Goal: Task Accomplishment & Management: Manage account settings

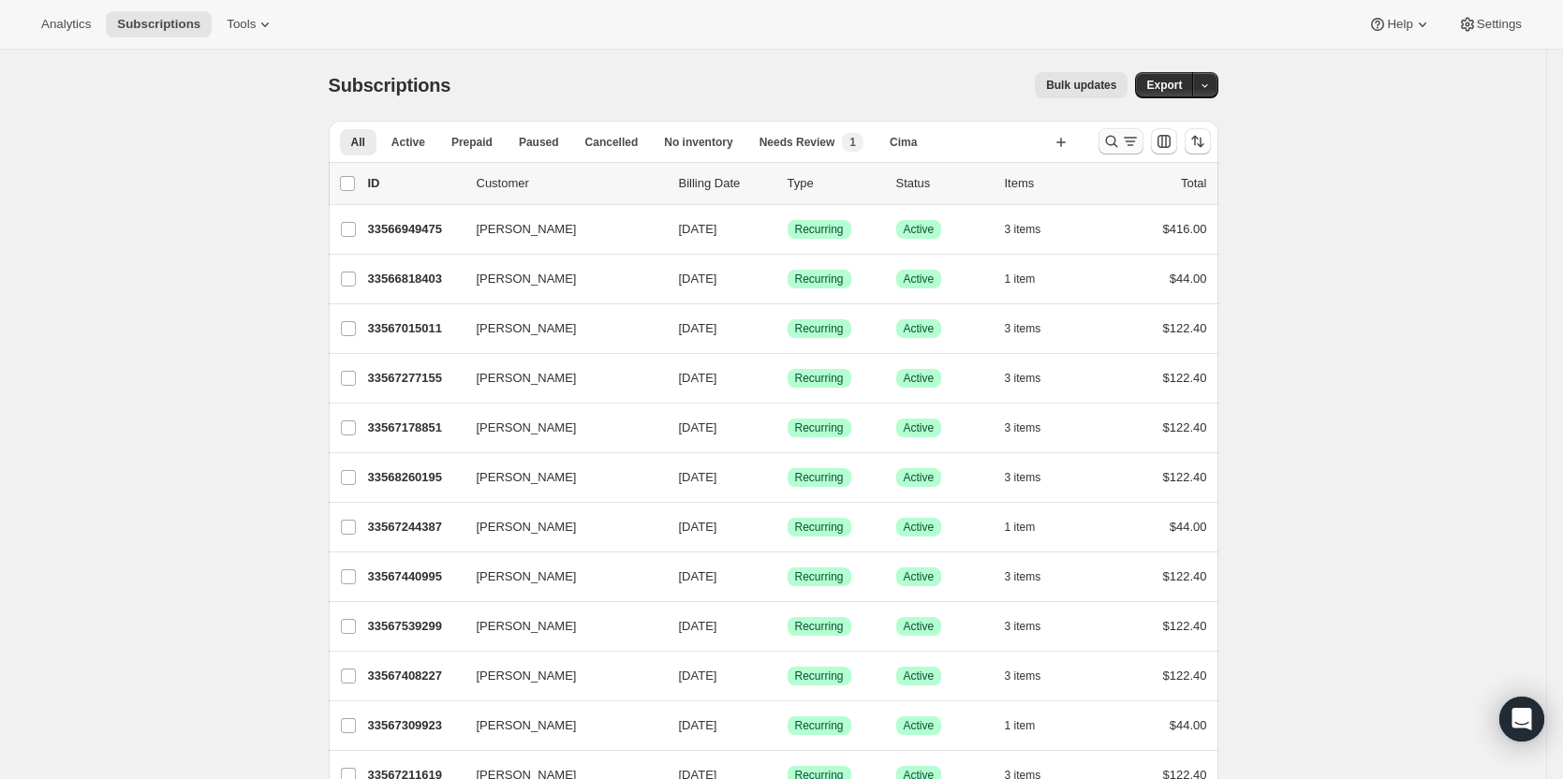
click at [1120, 143] on icon "Search and filter results" at bounding box center [1111, 141] width 19 height 19
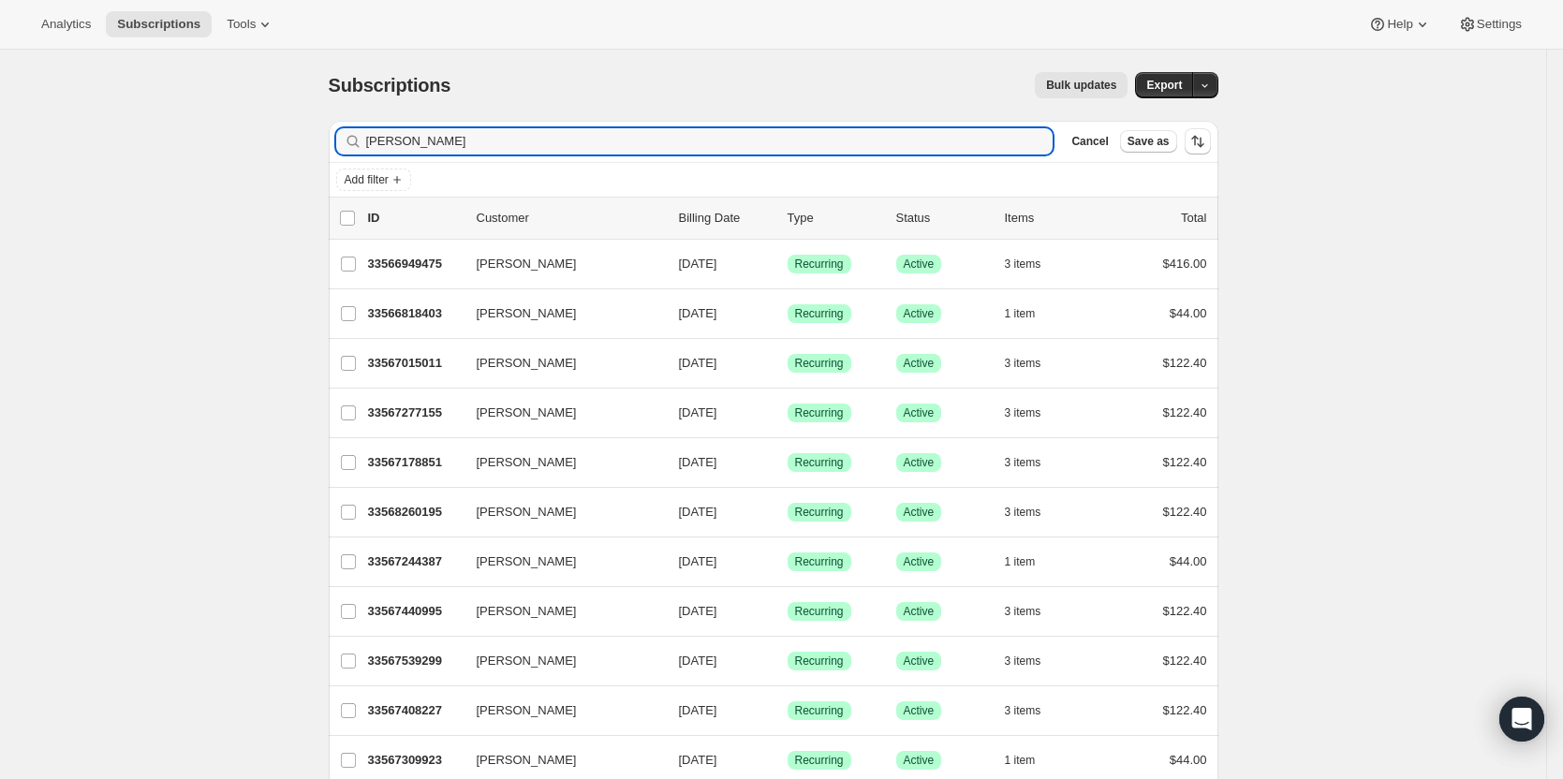
type input "[PERSON_NAME]"
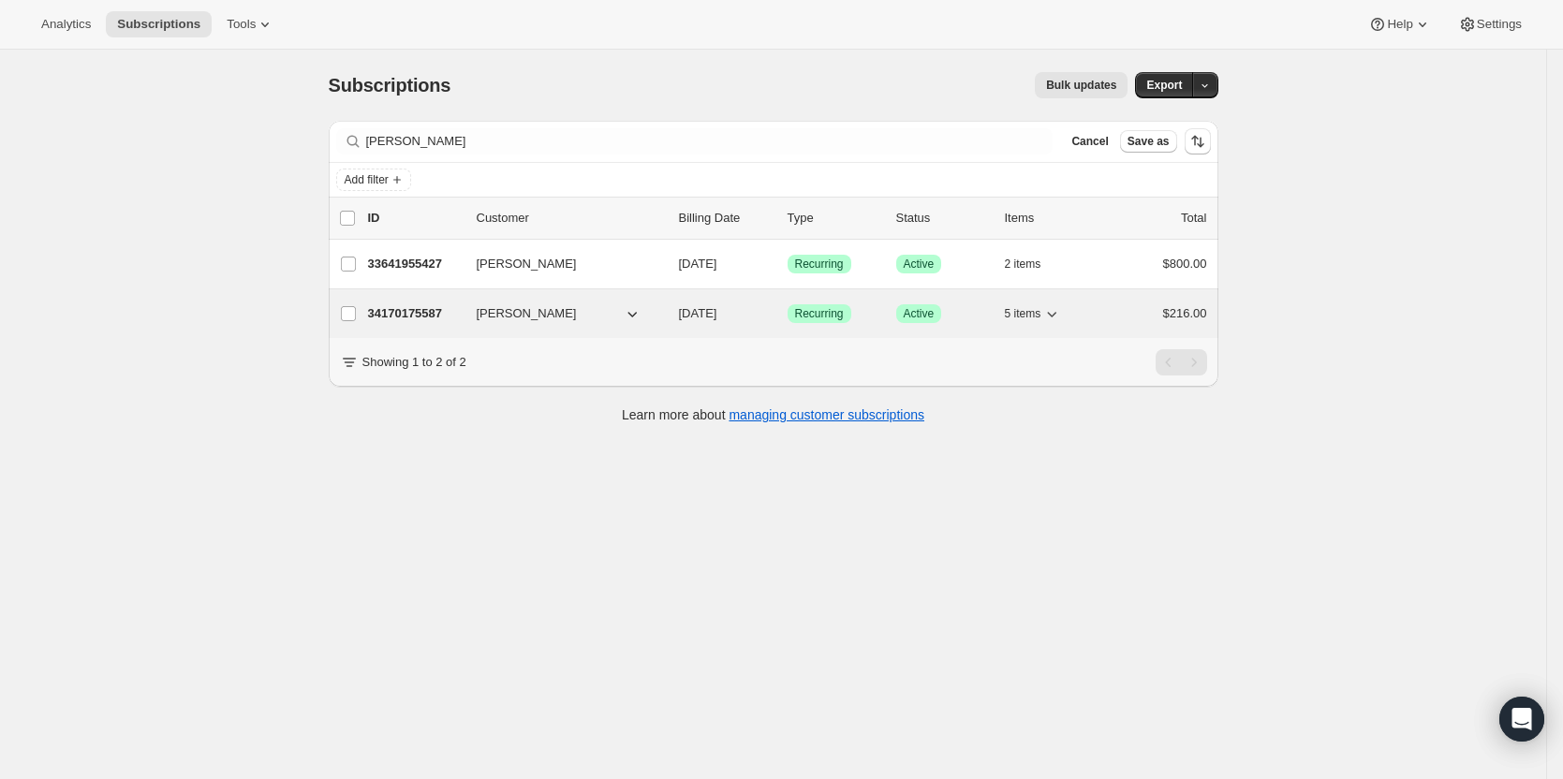
click at [389, 323] on div "34170175587 [PERSON_NAME] [DATE] Success Recurring Success Active 5 items $216.…" at bounding box center [787, 314] width 839 height 26
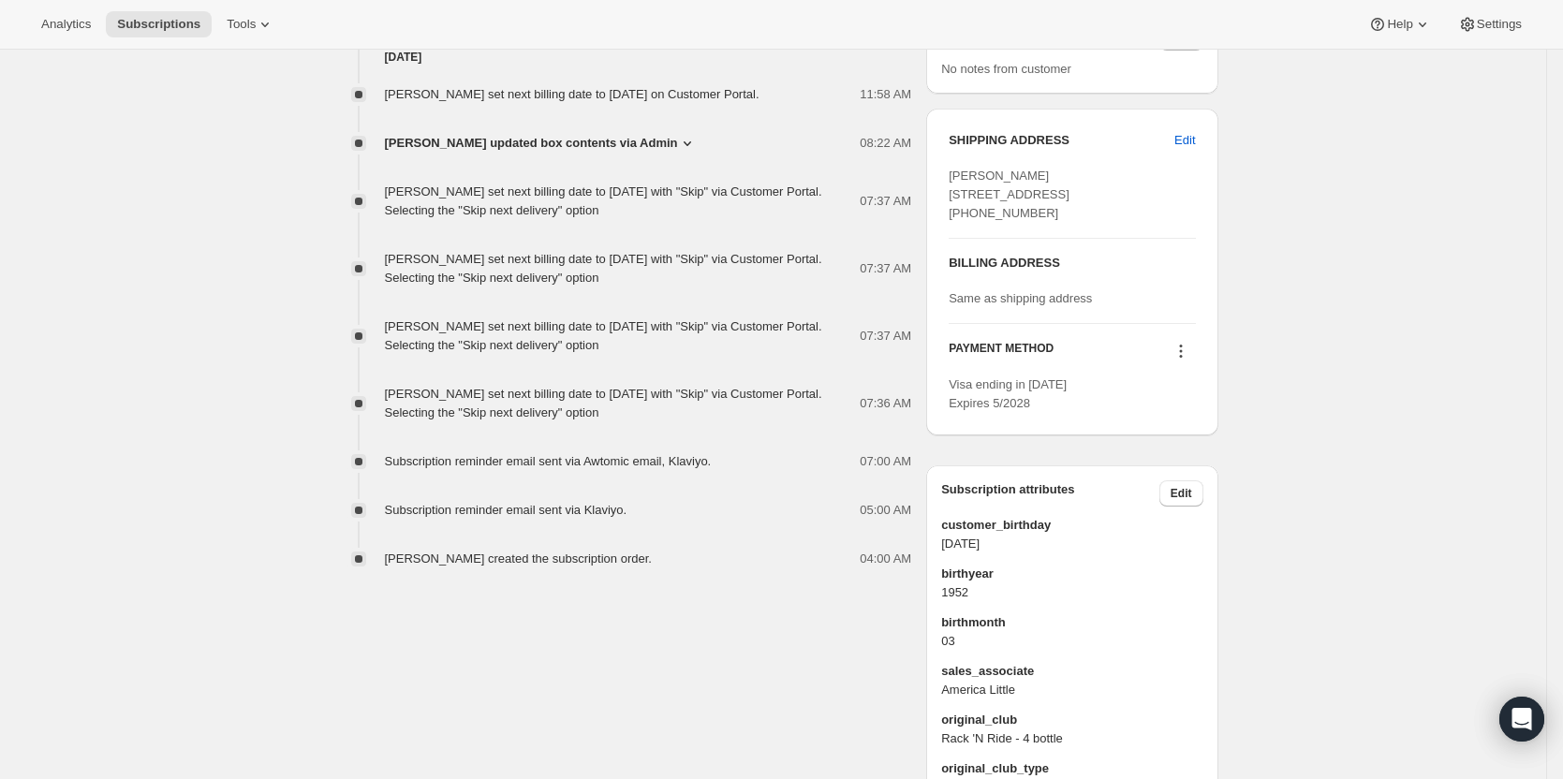
scroll to position [749, 0]
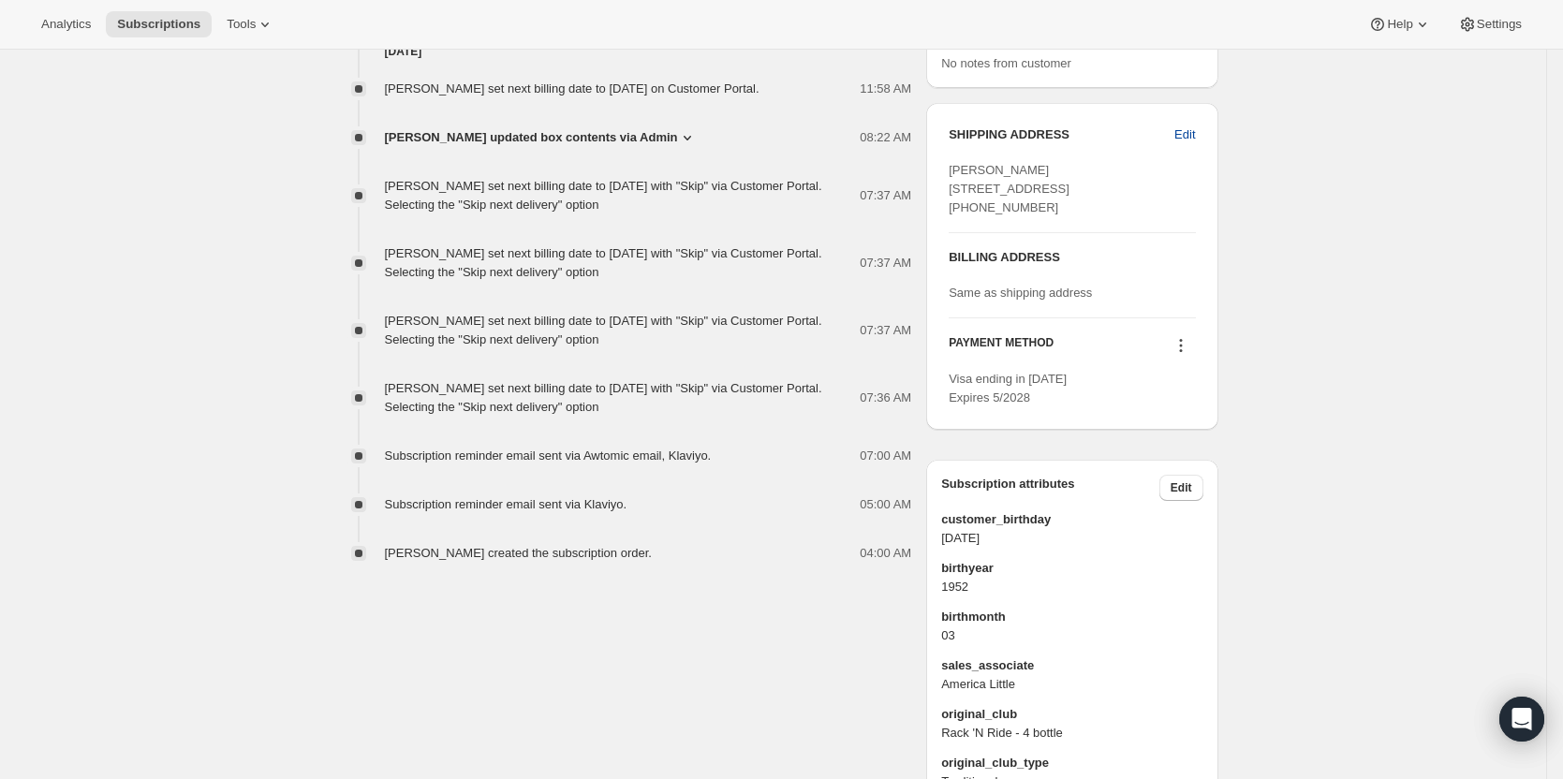
click at [1178, 140] on button "Edit" at bounding box center [1184, 135] width 43 height 30
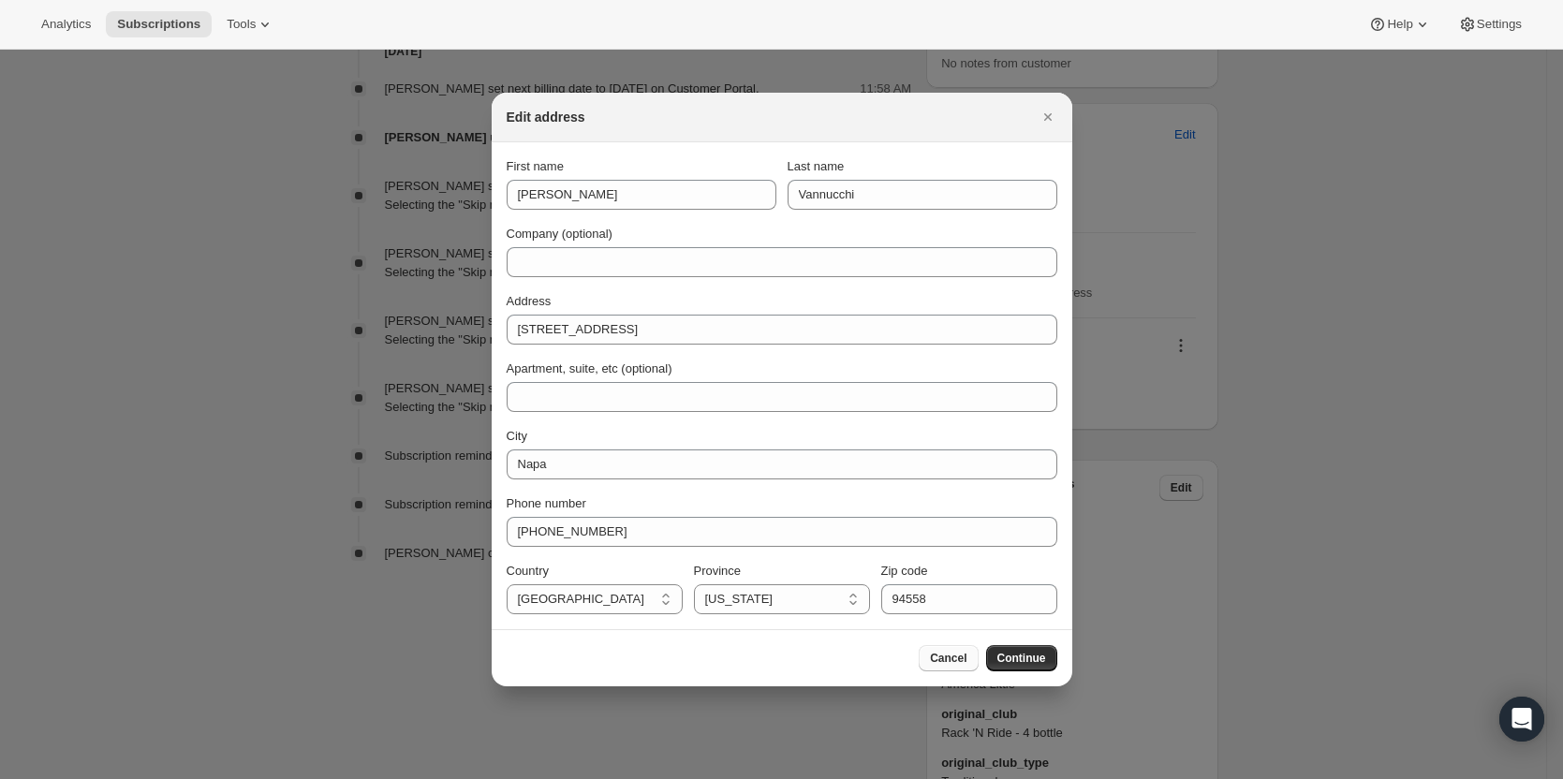
click at [960, 661] on span "Cancel" at bounding box center [948, 658] width 37 height 15
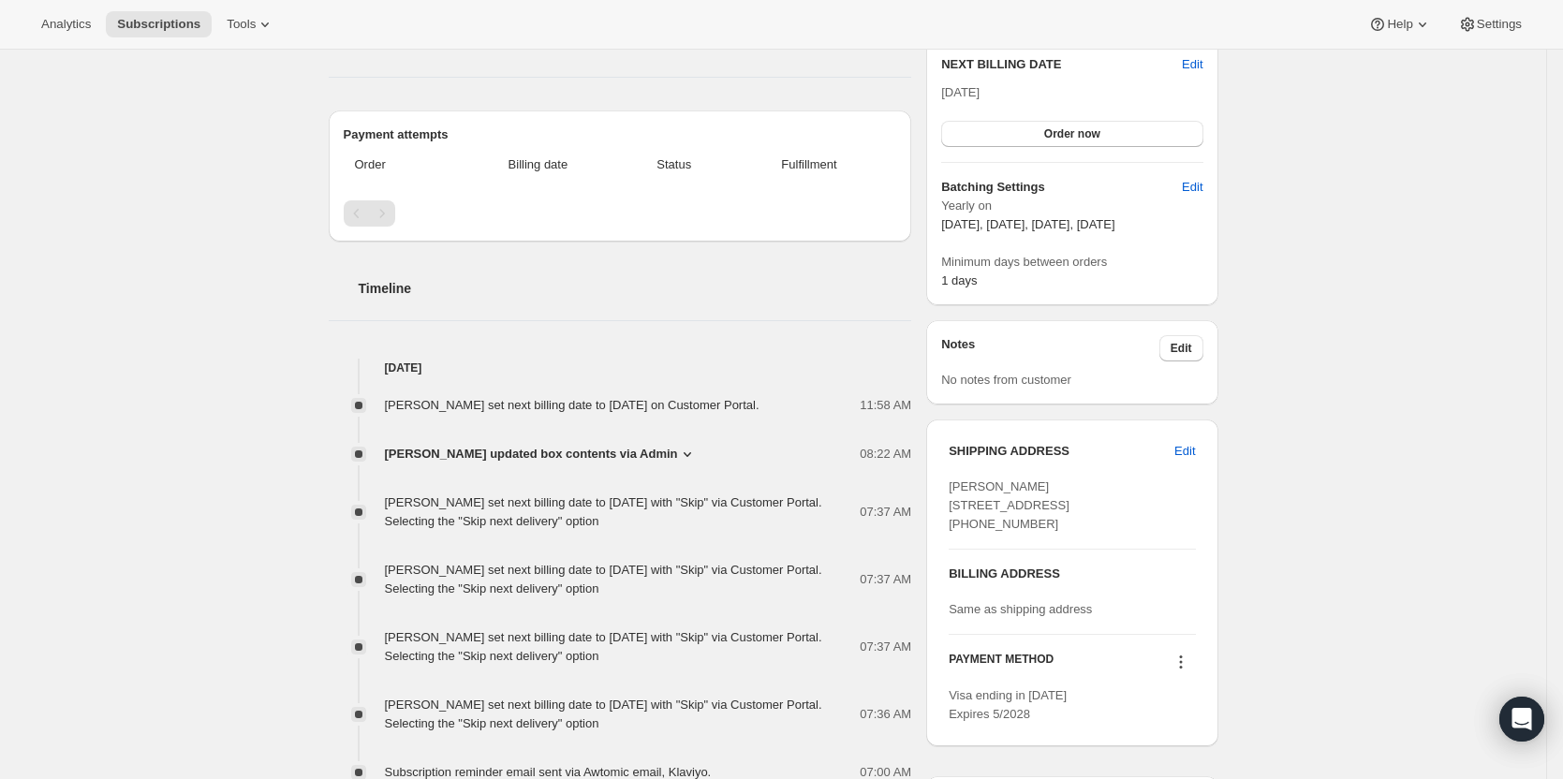
scroll to position [468, 0]
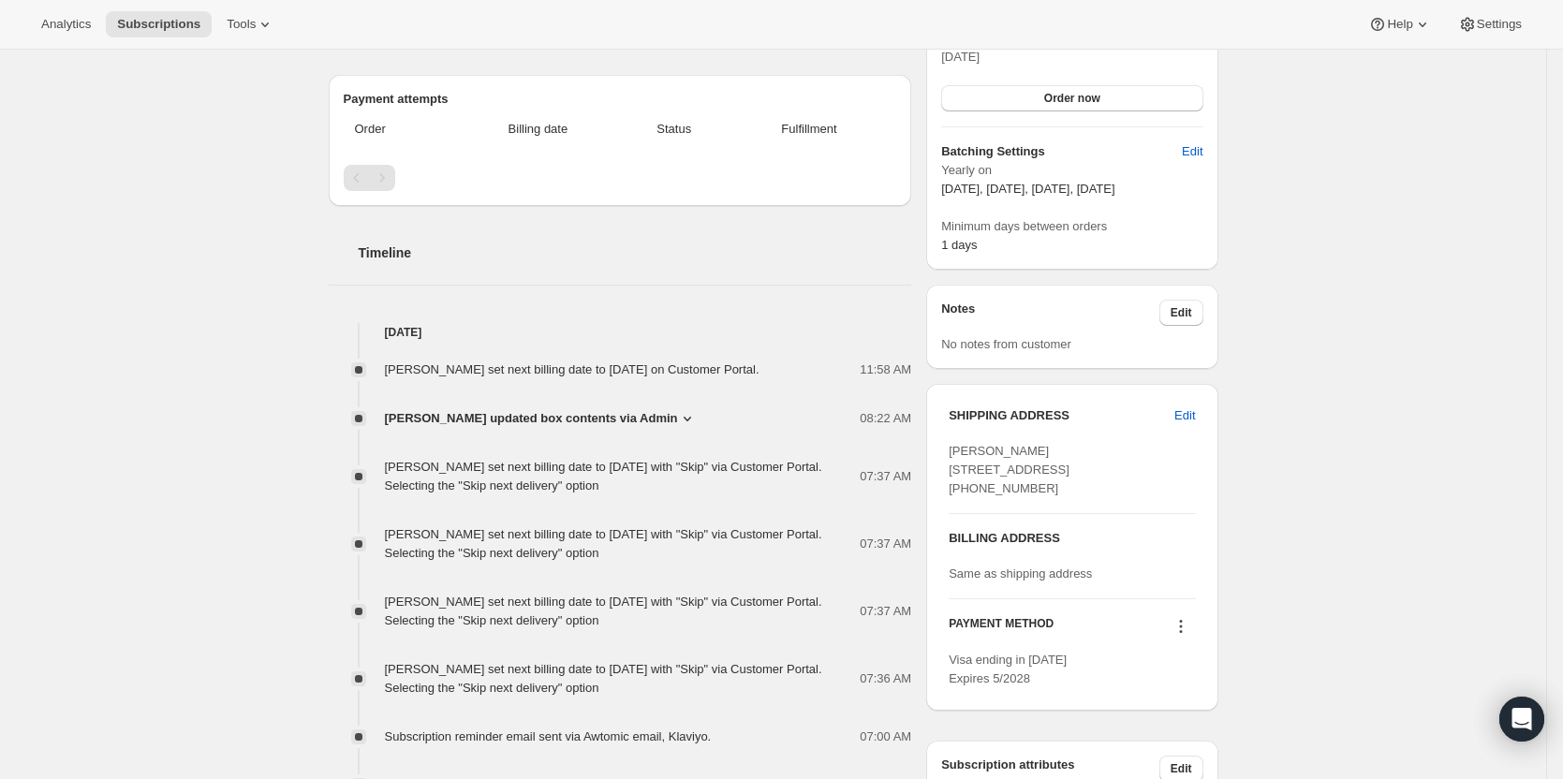
click at [1029, 584] on div "BILLING ADDRESS Same as shipping address" at bounding box center [1072, 556] width 246 height 54
click at [1190, 416] on span "Edit" at bounding box center [1184, 415] width 21 height 19
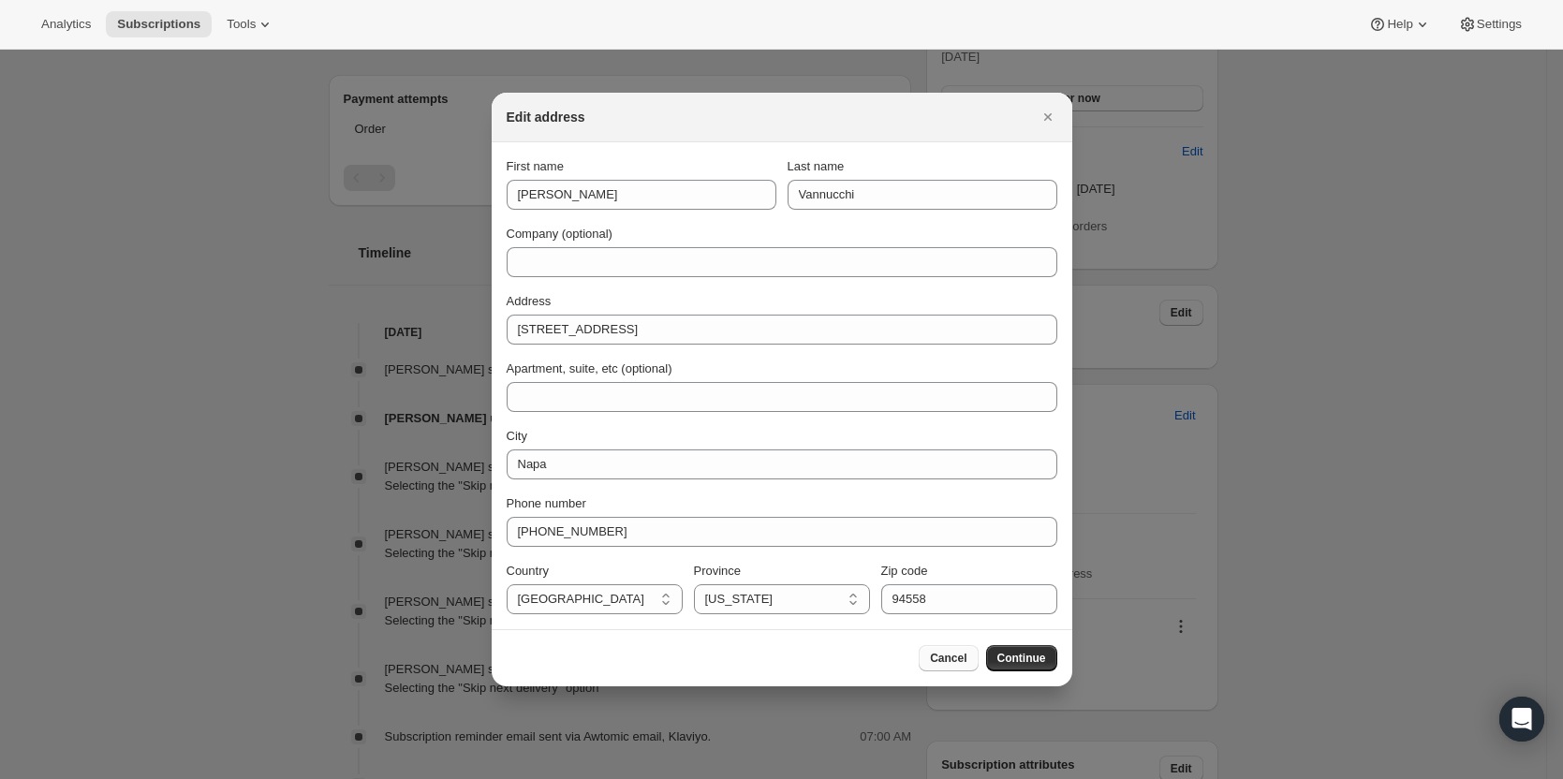
click at [961, 667] on button "Cancel" at bounding box center [948, 658] width 59 height 26
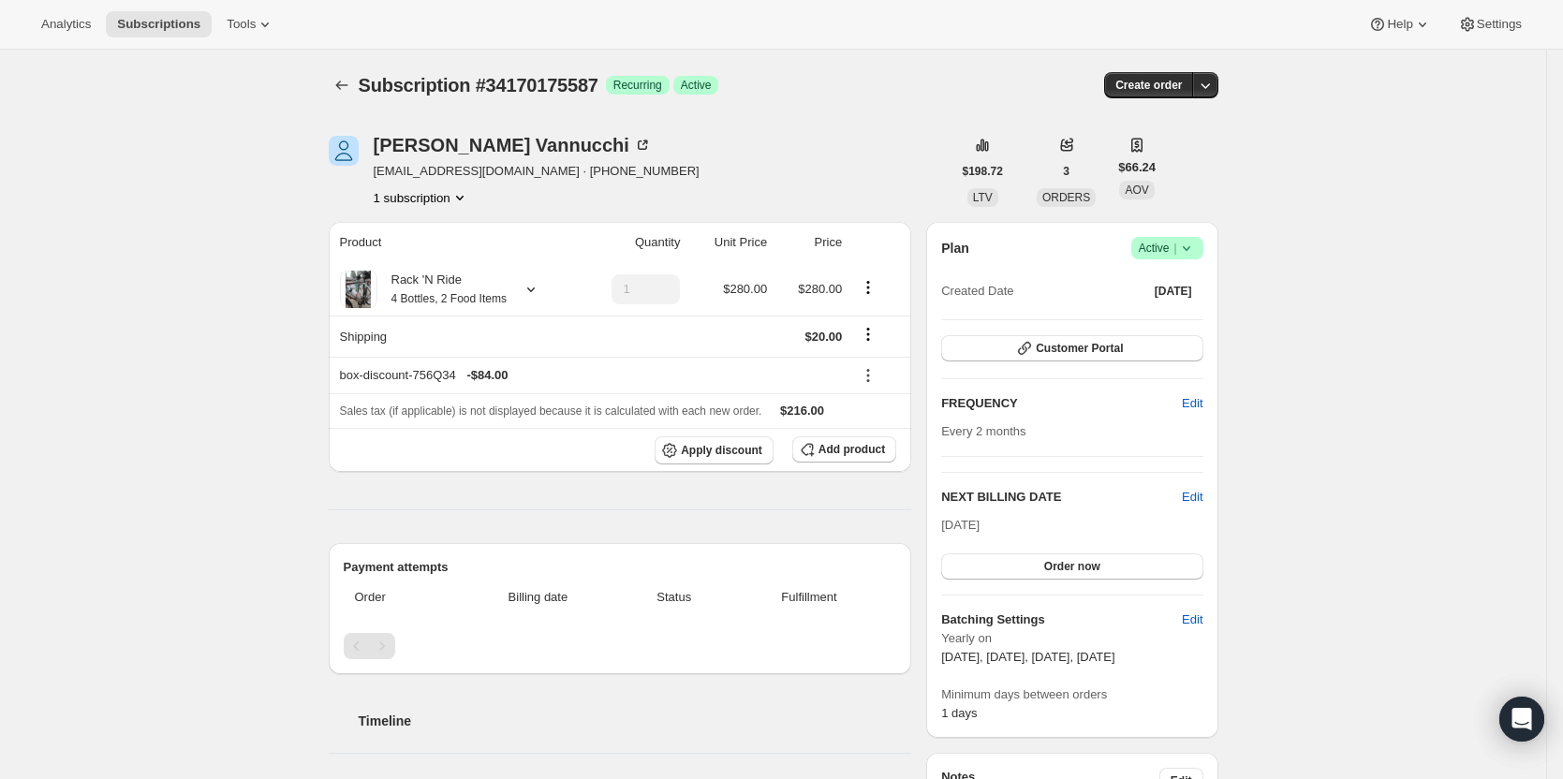
click at [1196, 256] on icon at bounding box center [1186, 248] width 19 height 19
click at [1203, 502] on span "Edit" at bounding box center [1192, 497] width 21 height 19
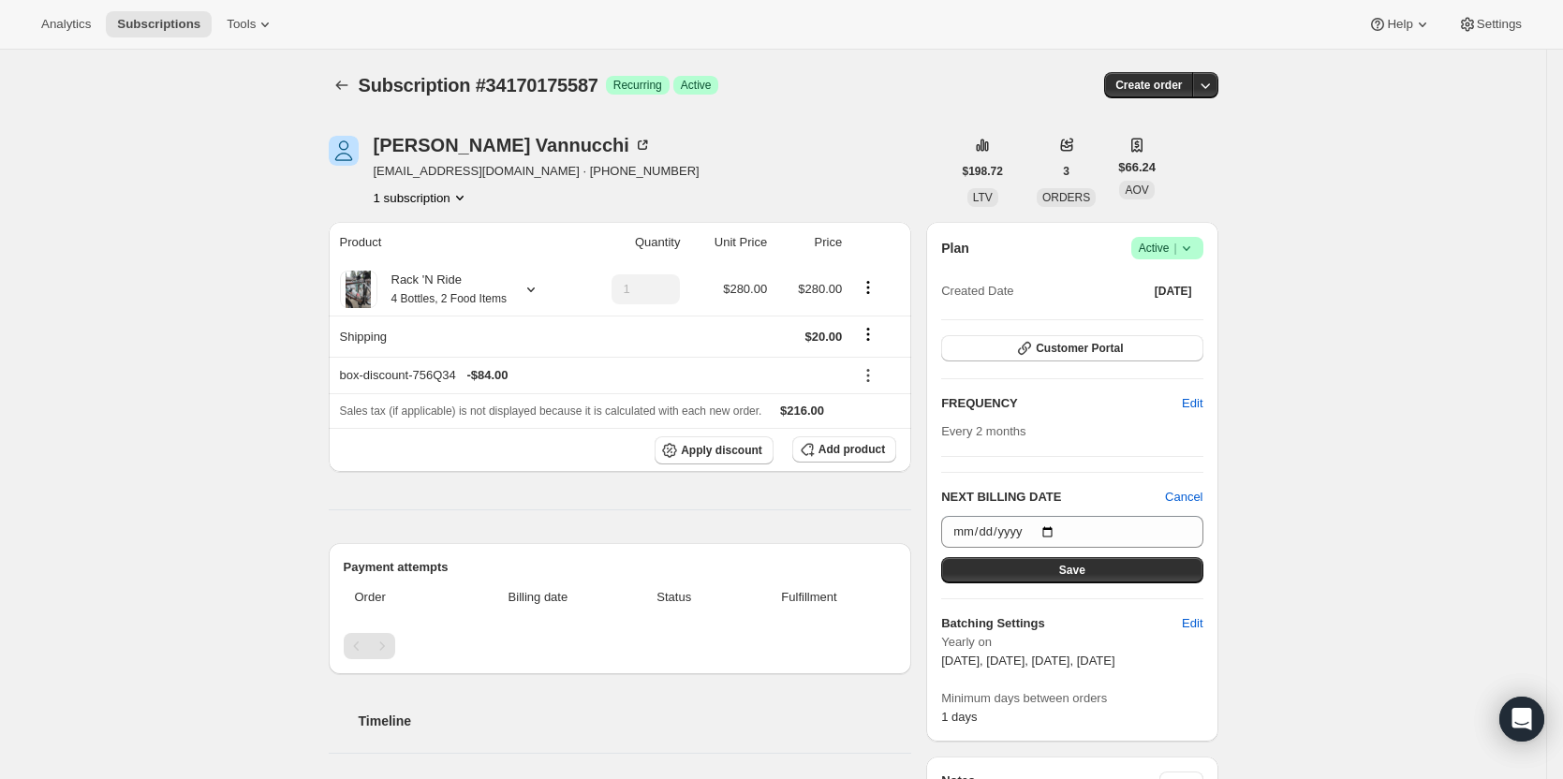
click at [1210, 491] on div "Plan Success Active | Created Date Aug 12, 2025 Customer Portal FREQUENCY Edit …" at bounding box center [1071, 482] width 291 height 520
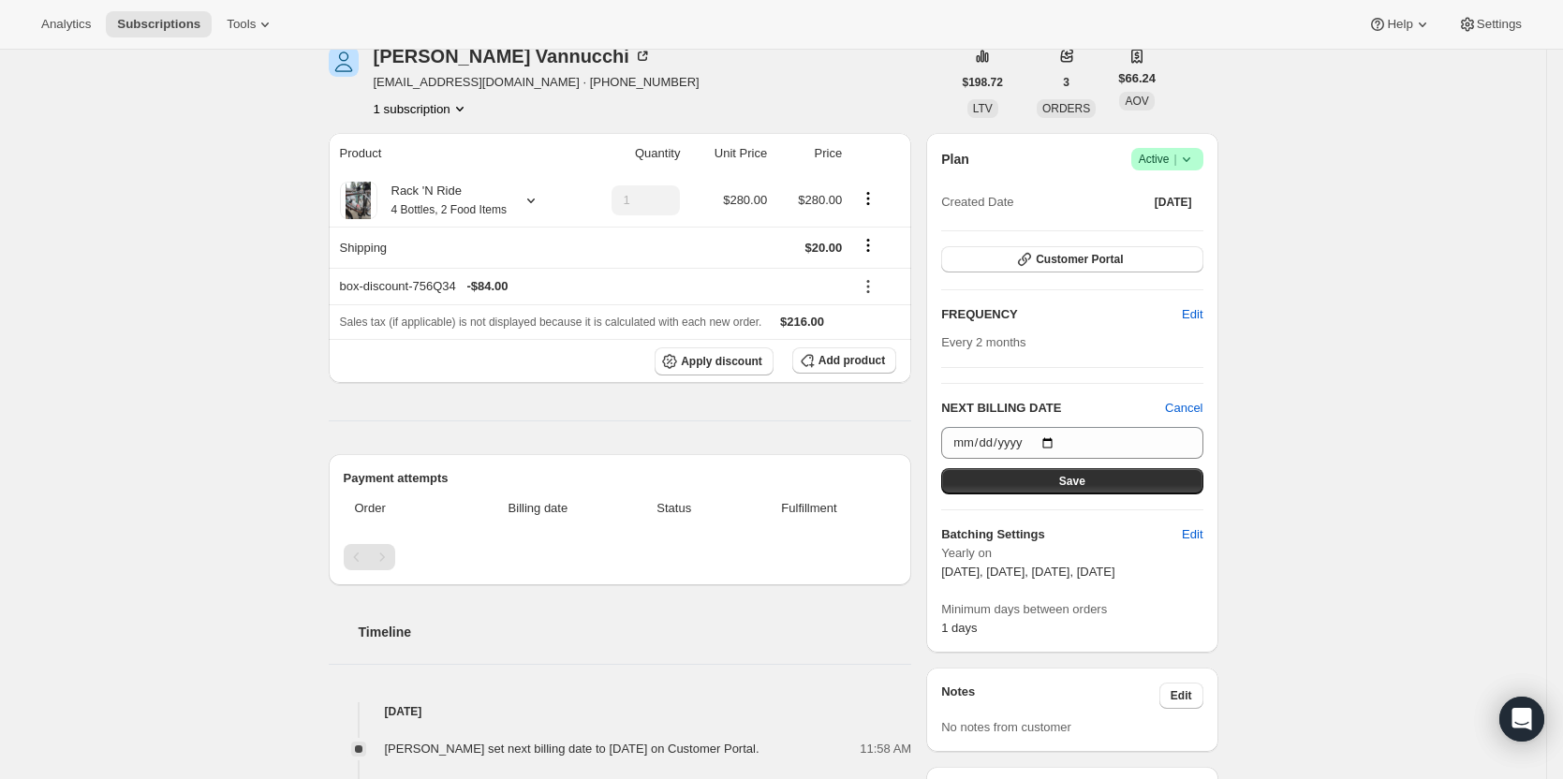
scroll to position [187, 0]
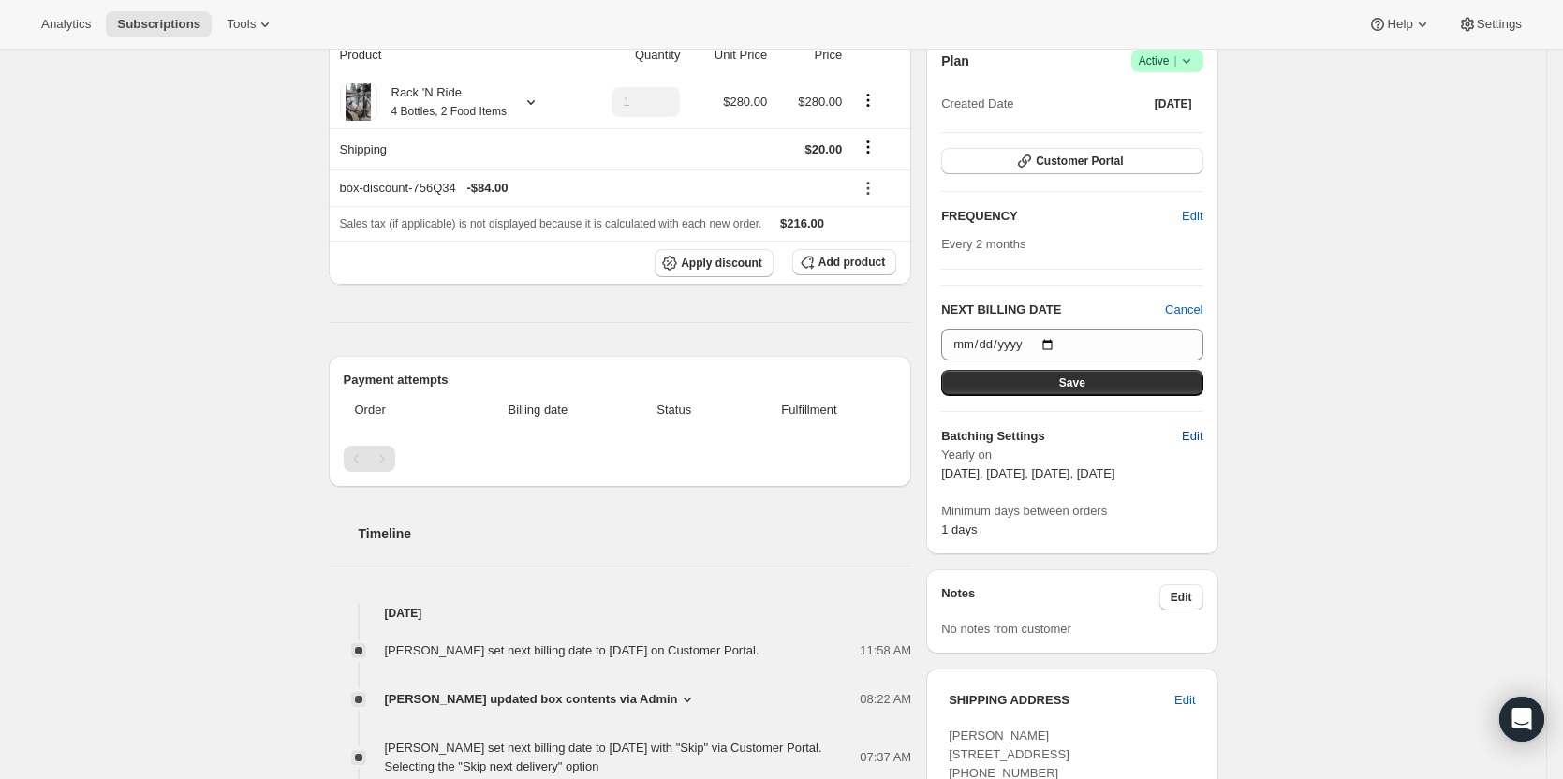
click at [1195, 429] on span "Edit" at bounding box center [1192, 436] width 21 height 19
select select "YEARDAY"
select select "9"
select select "10"
select select "11"
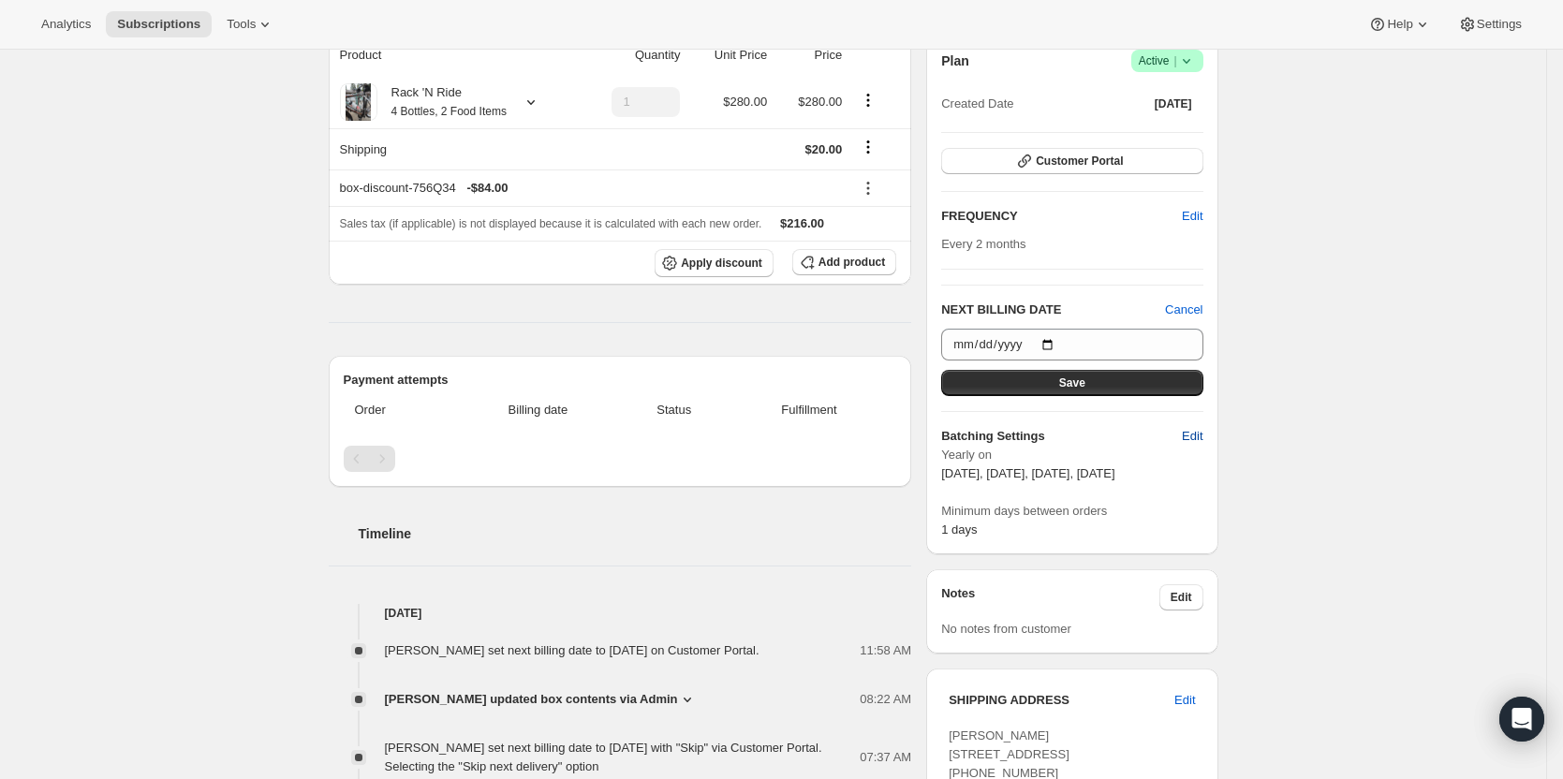
select select "5"
select select "2"
select select "4"
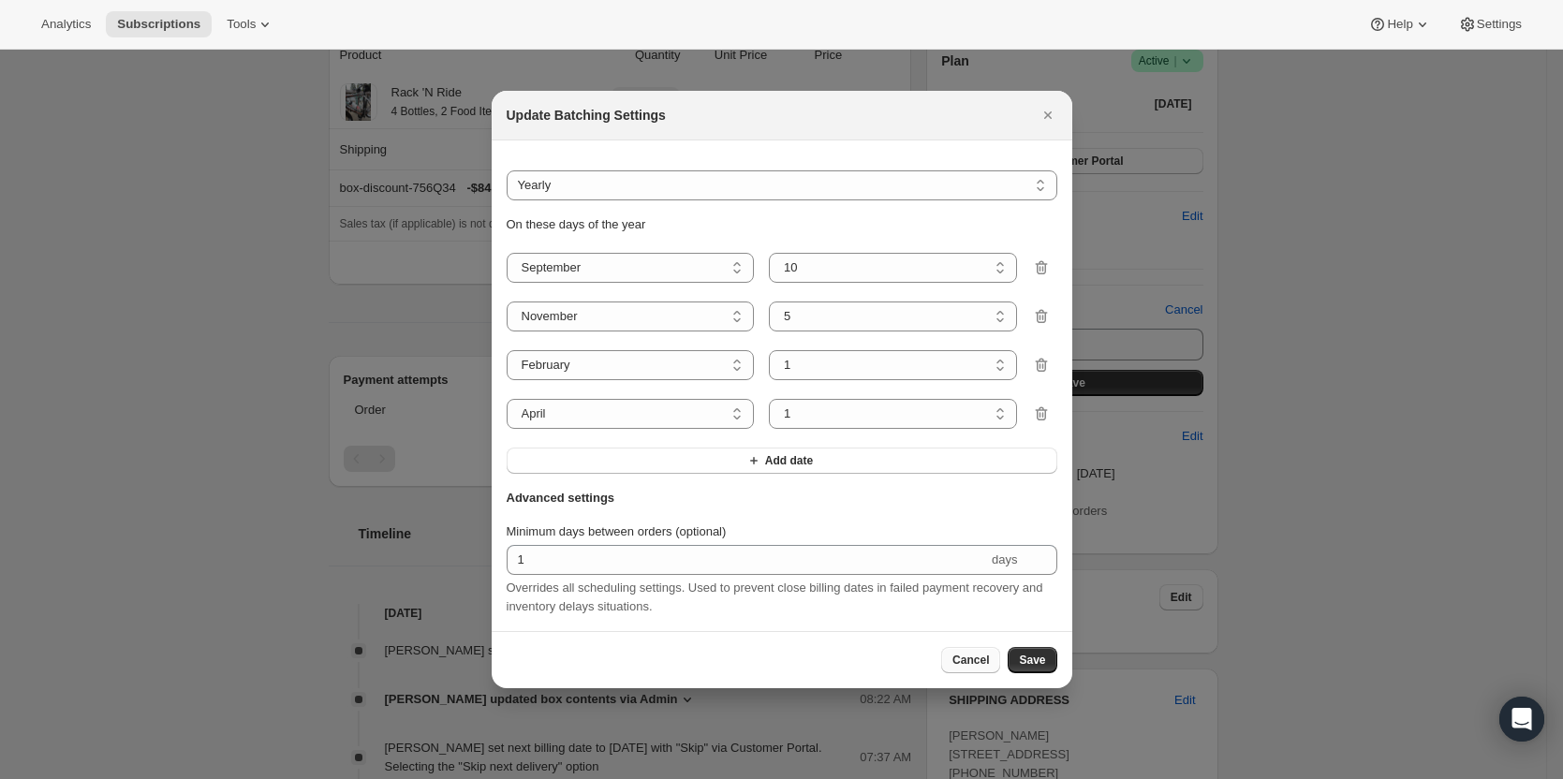
click at [975, 664] on span "Cancel" at bounding box center [971, 660] width 37 height 15
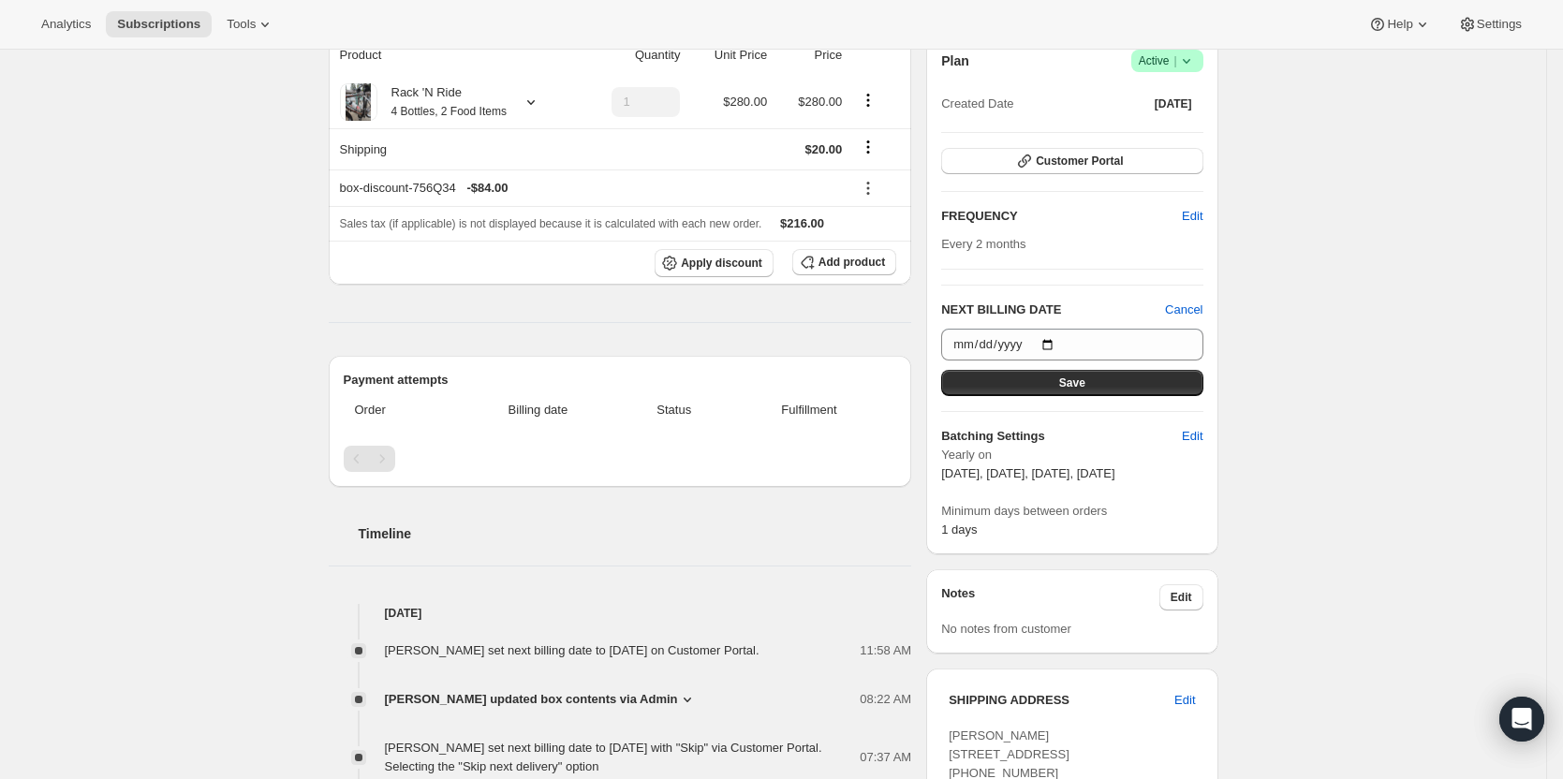
scroll to position [0, 0]
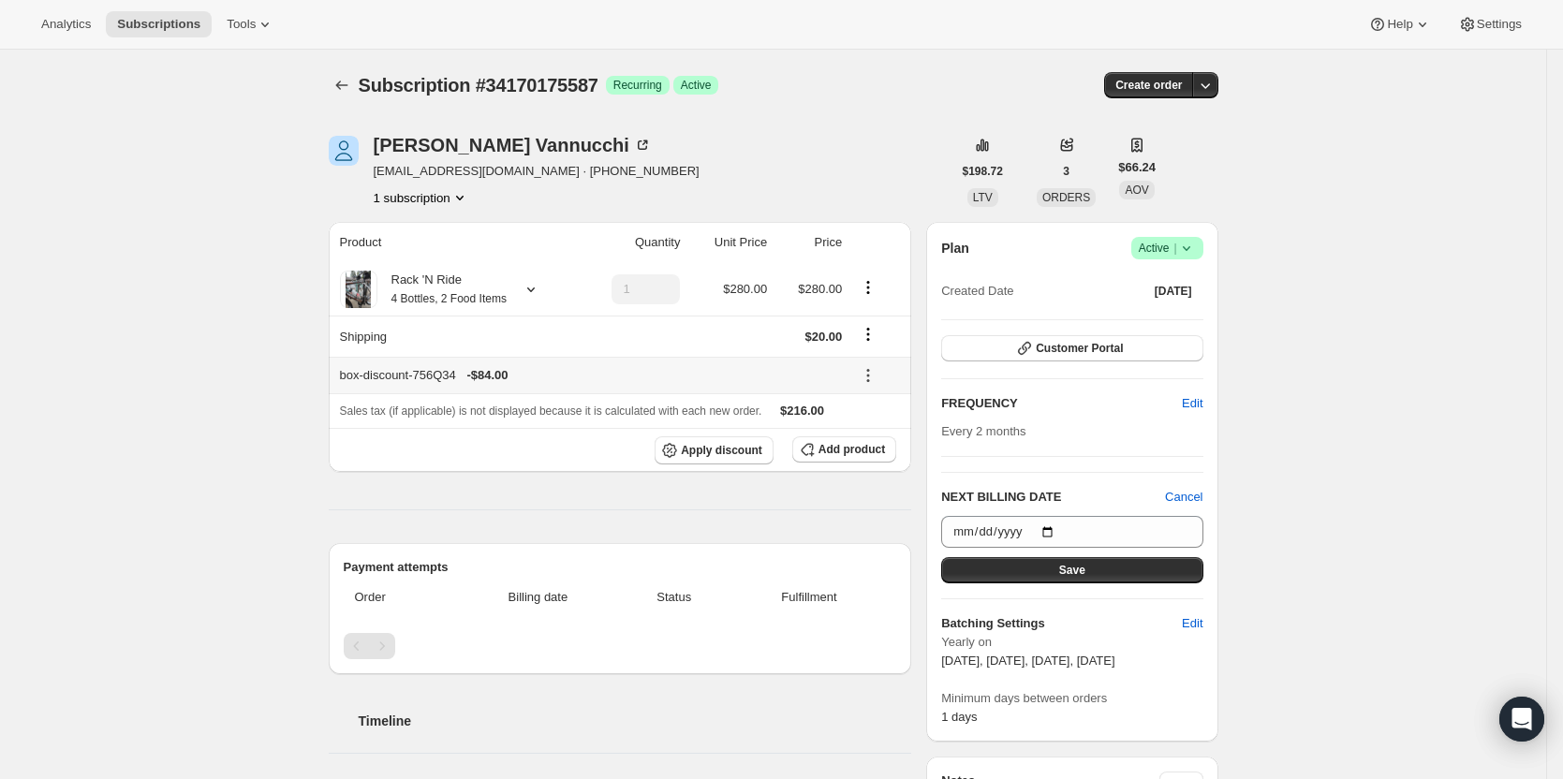
click at [878, 381] on icon at bounding box center [868, 375] width 19 height 19
click at [776, 376] on div "box-discount-756Q34 - $84.00" at bounding box center [591, 375] width 503 height 19
click at [476, 143] on div "Sylvia Vannucchi" at bounding box center [513, 145] width 278 height 19
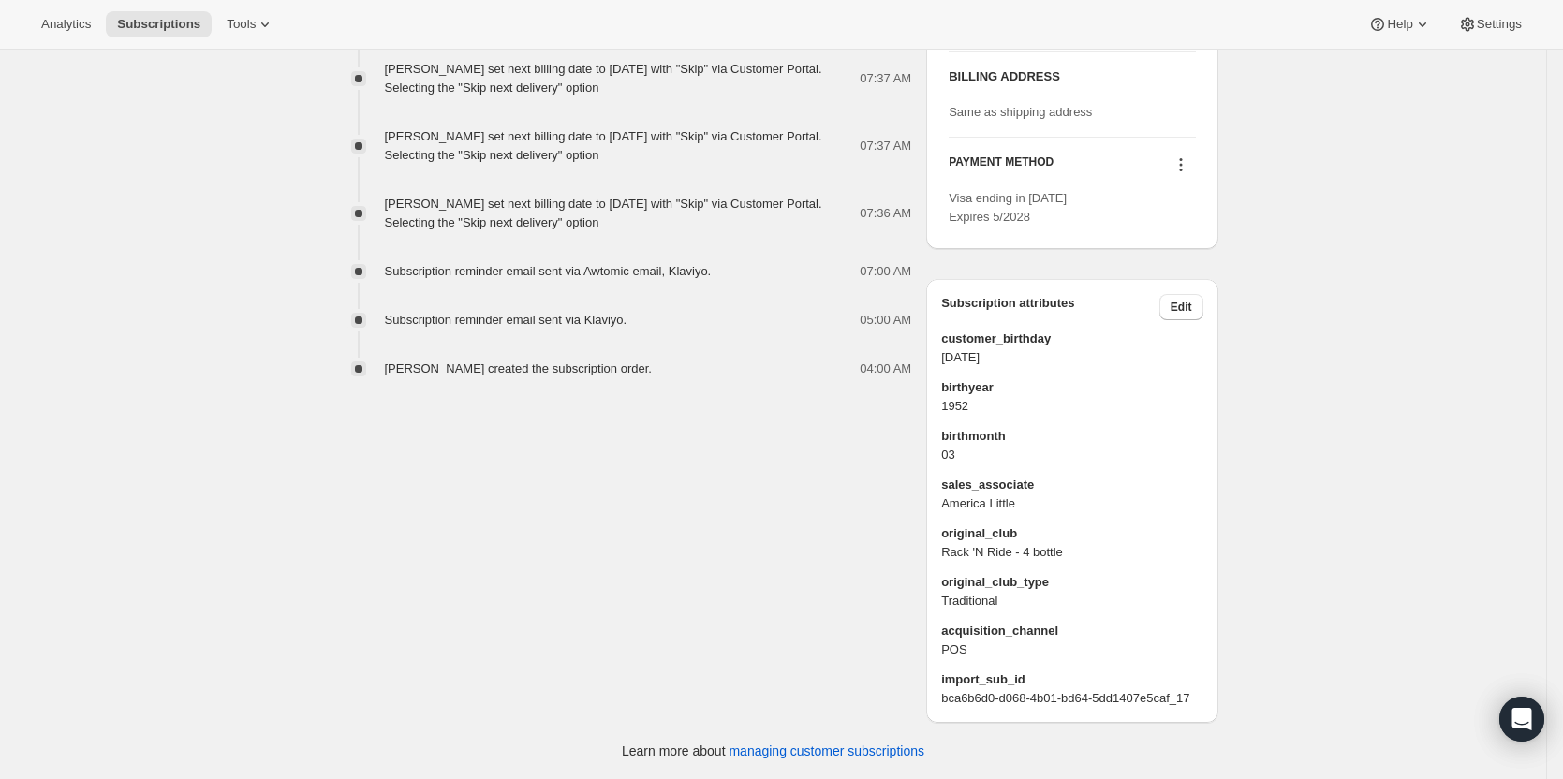
scroll to position [749, 0]
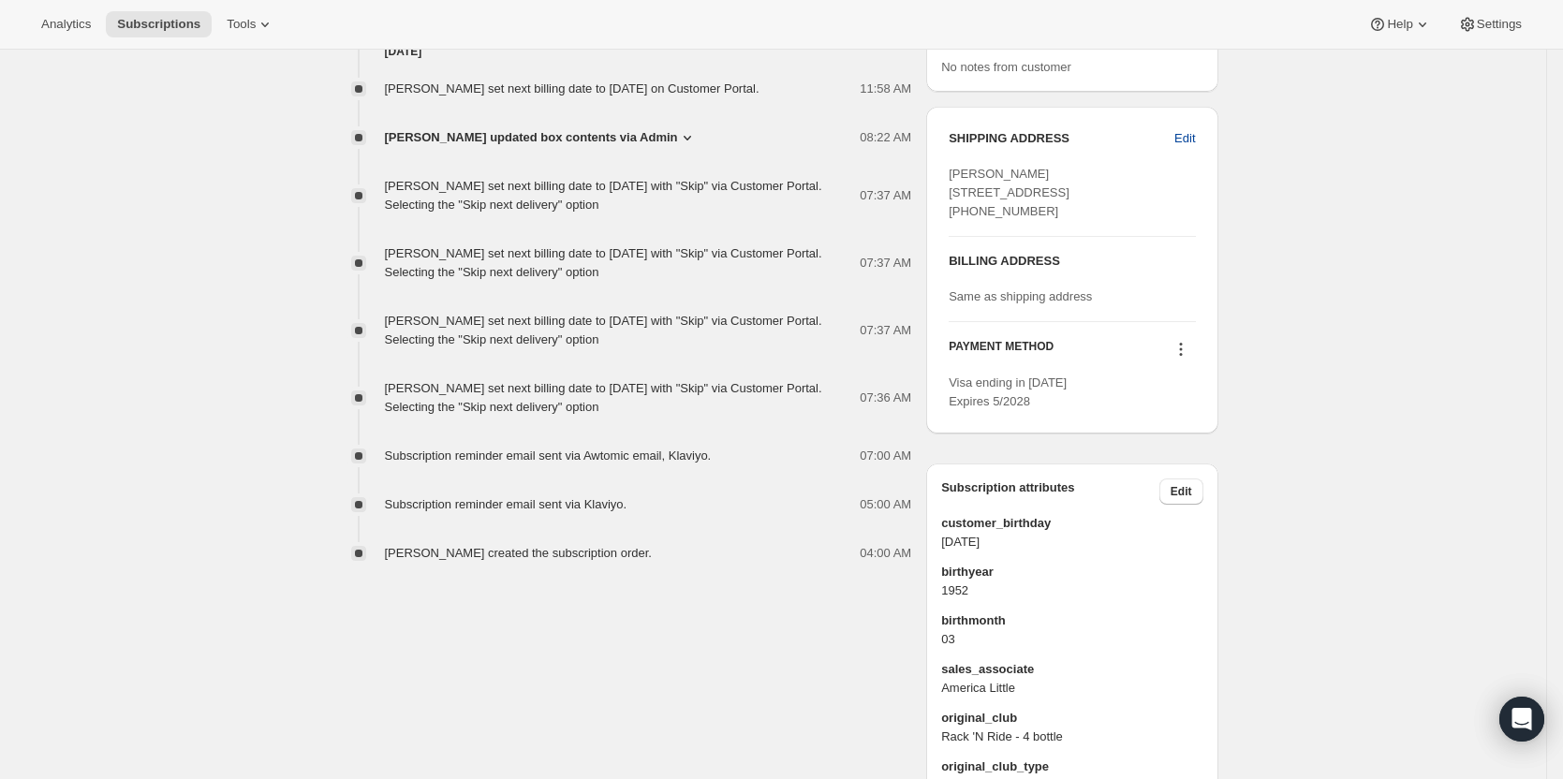
click at [1189, 134] on span "Edit" at bounding box center [1184, 138] width 21 height 19
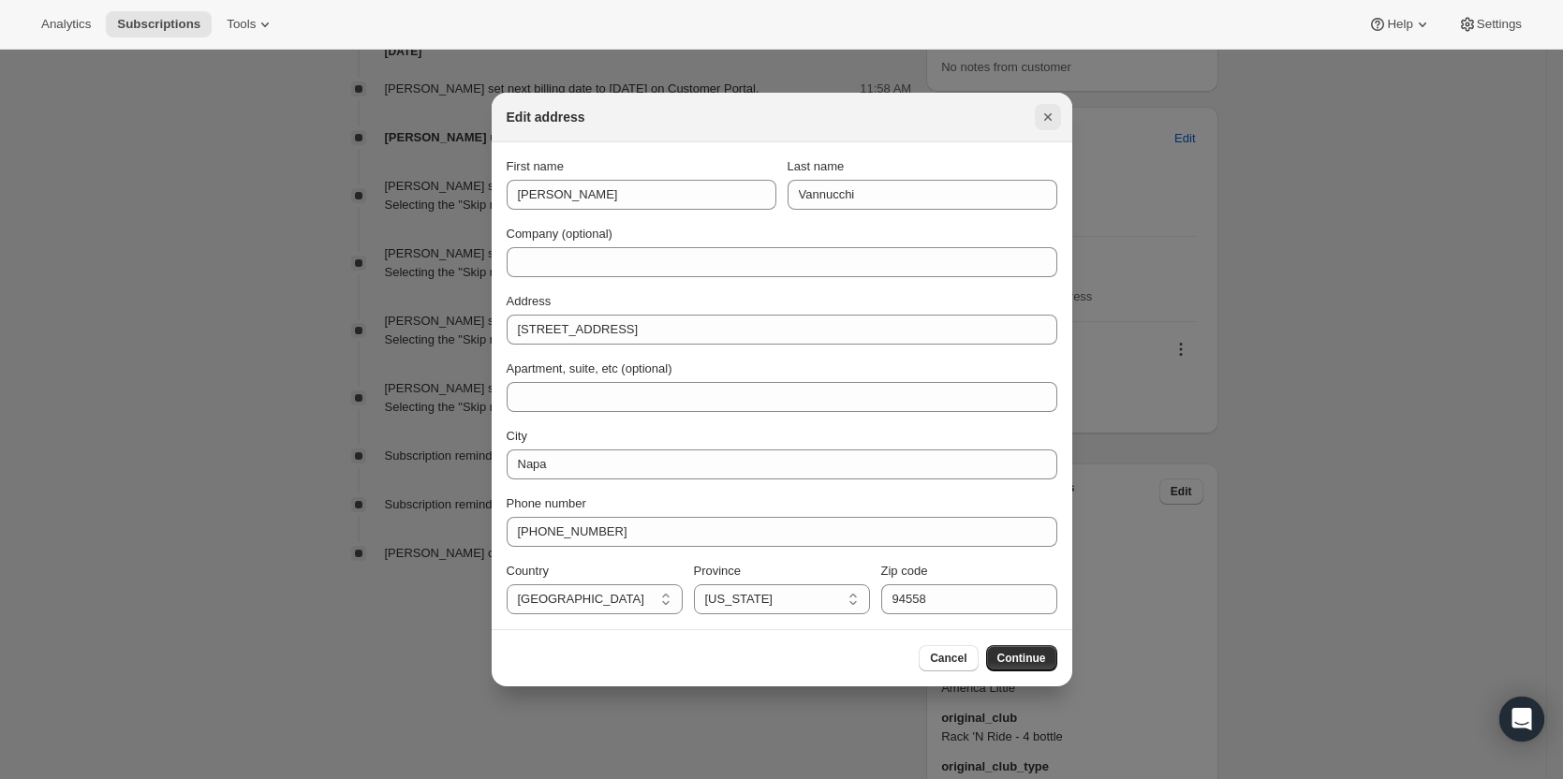
click at [1047, 119] on icon "Close" at bounding box center [1048, 117] width 19 height 19
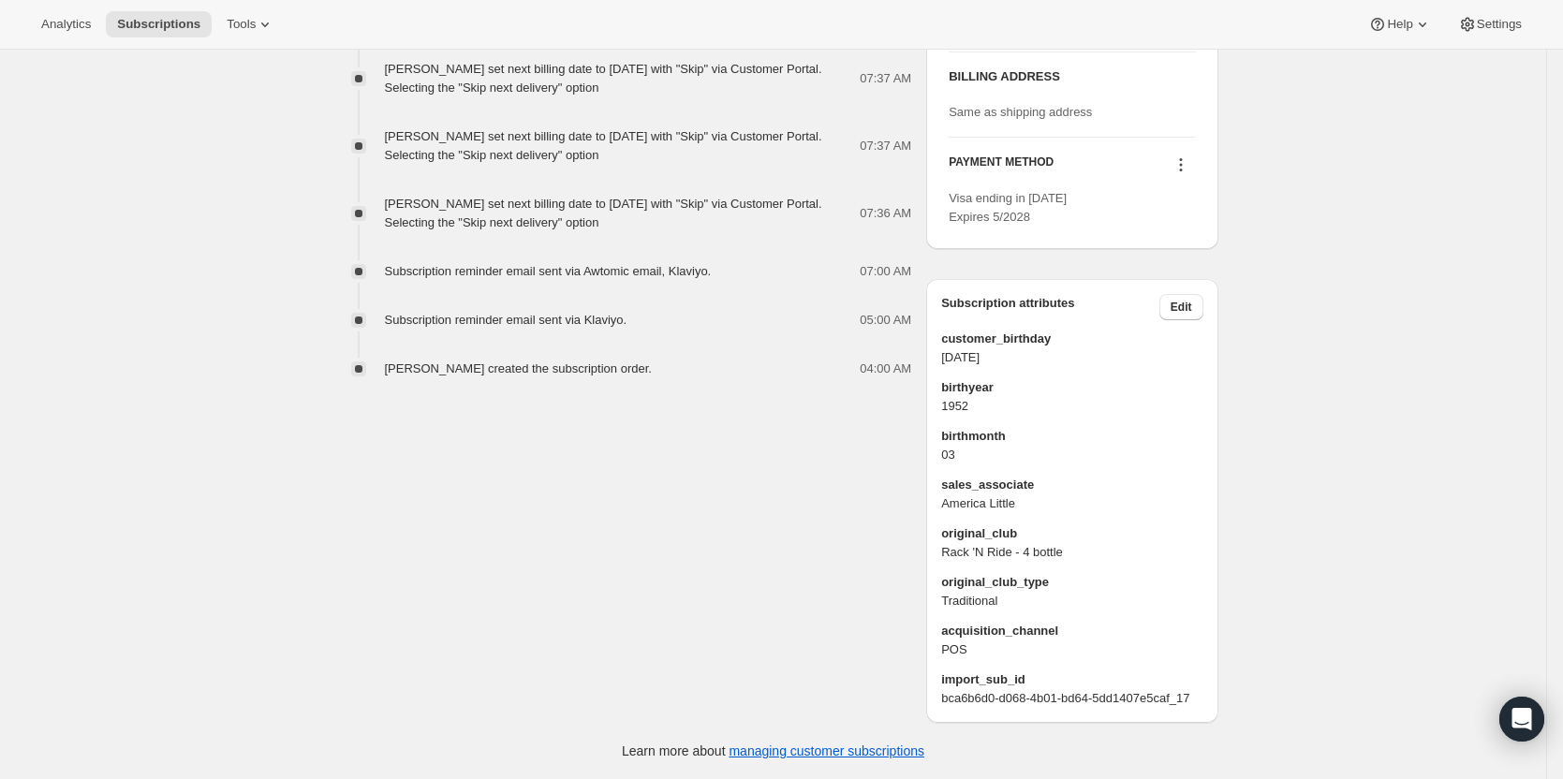
scroll to position [969, 0]
click at [1160, 313] on h3 "Subscription attributes" at bounding box center [1050, 307] width 218 height 26
click at [1180, 309] on span "Edit" at bounding box center [1182, 307] width 22 height 15
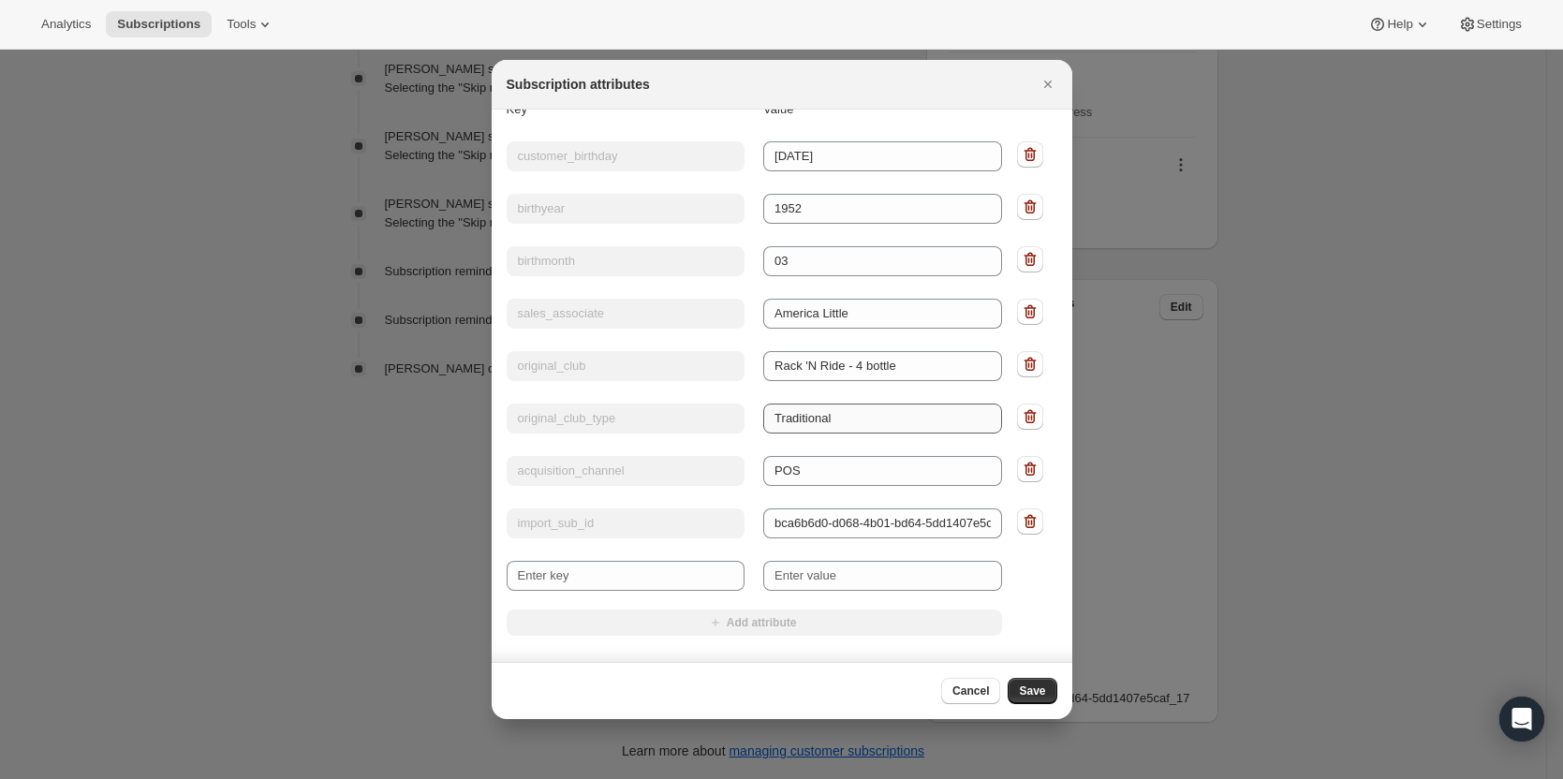
scroll to position [0, 0]
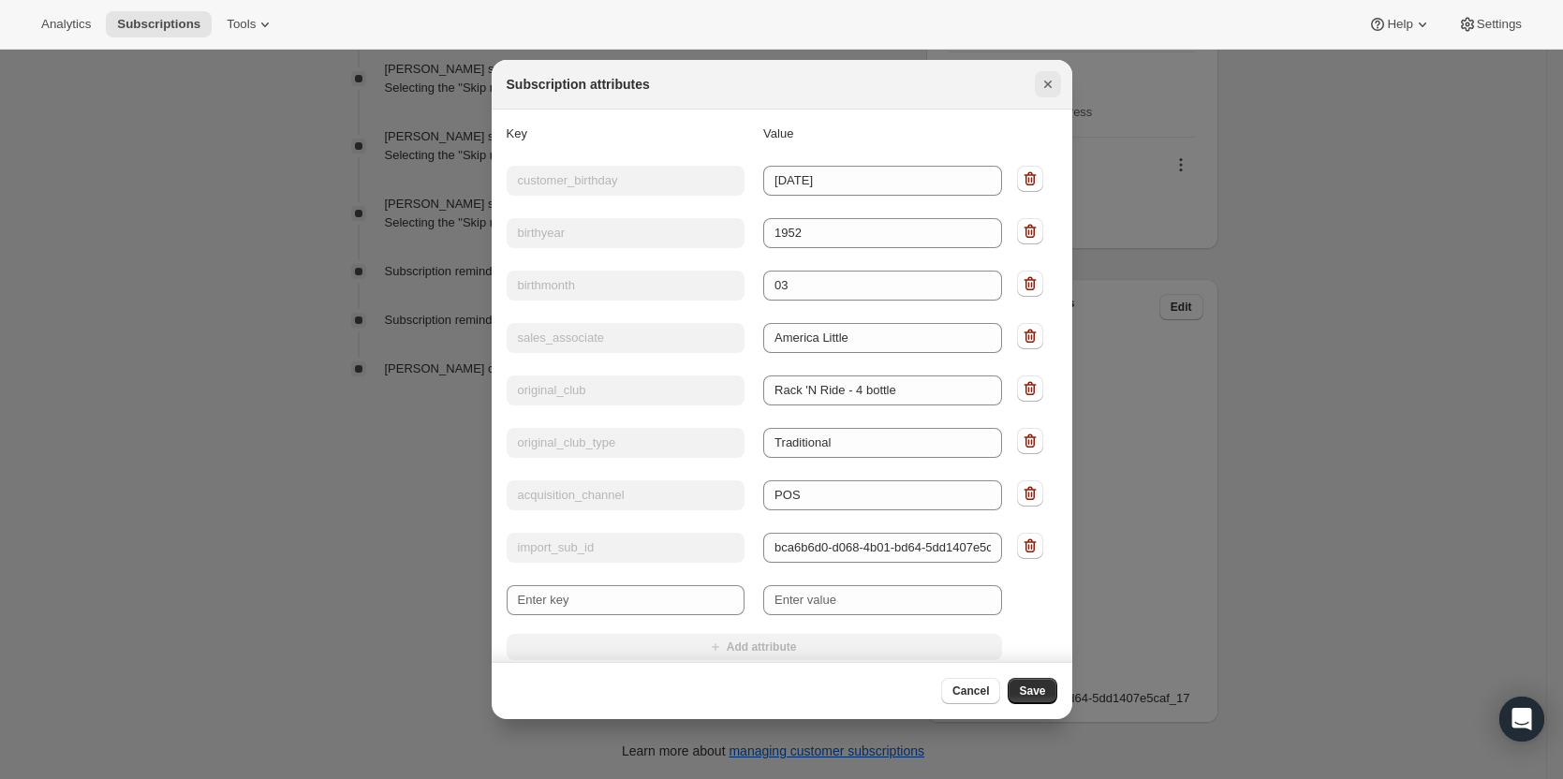
click at [1050, 83] on icon "Close" at bounding box center [1048, 84] width 19 height 19
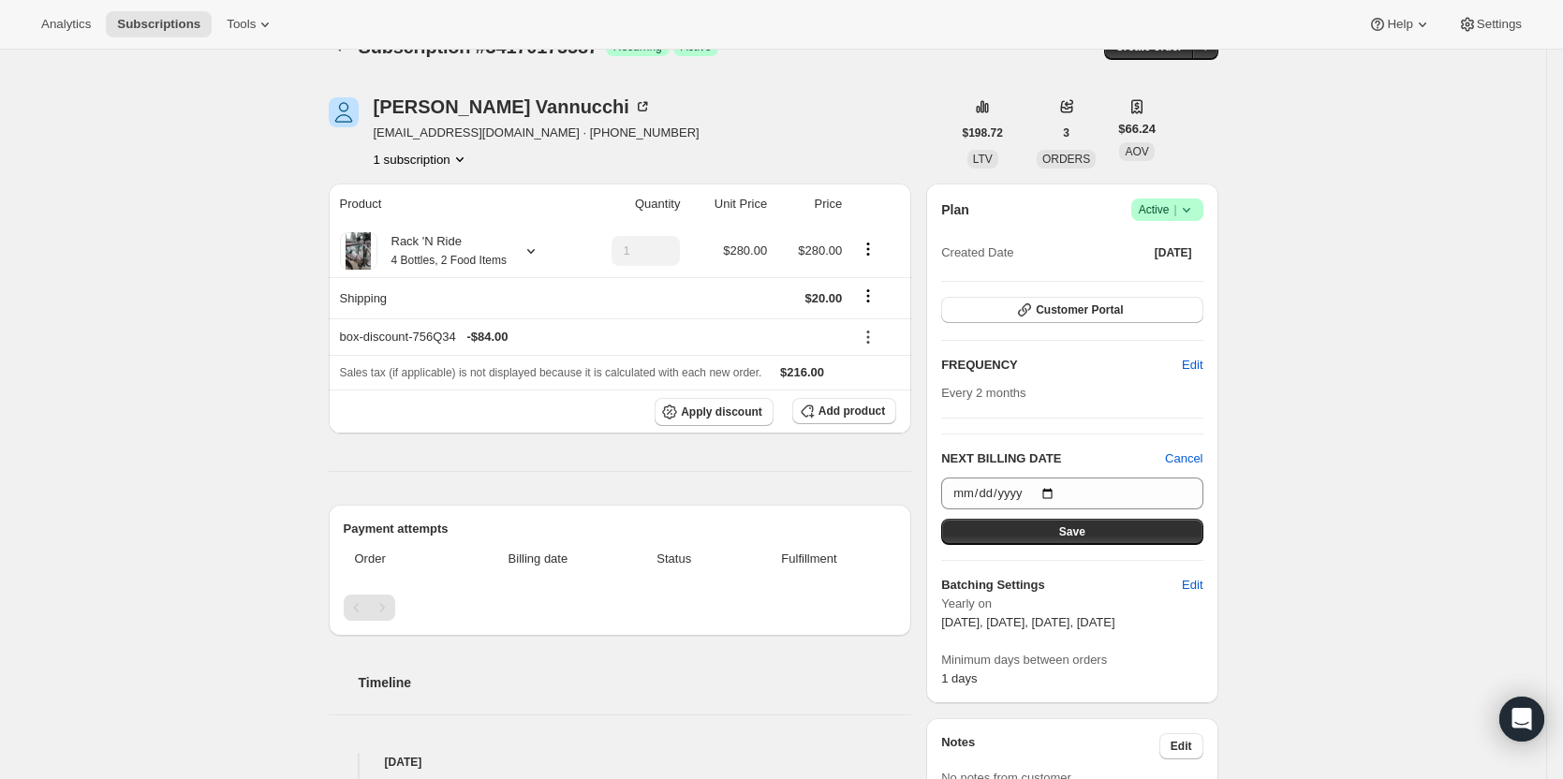
scroll to position [33, 0]
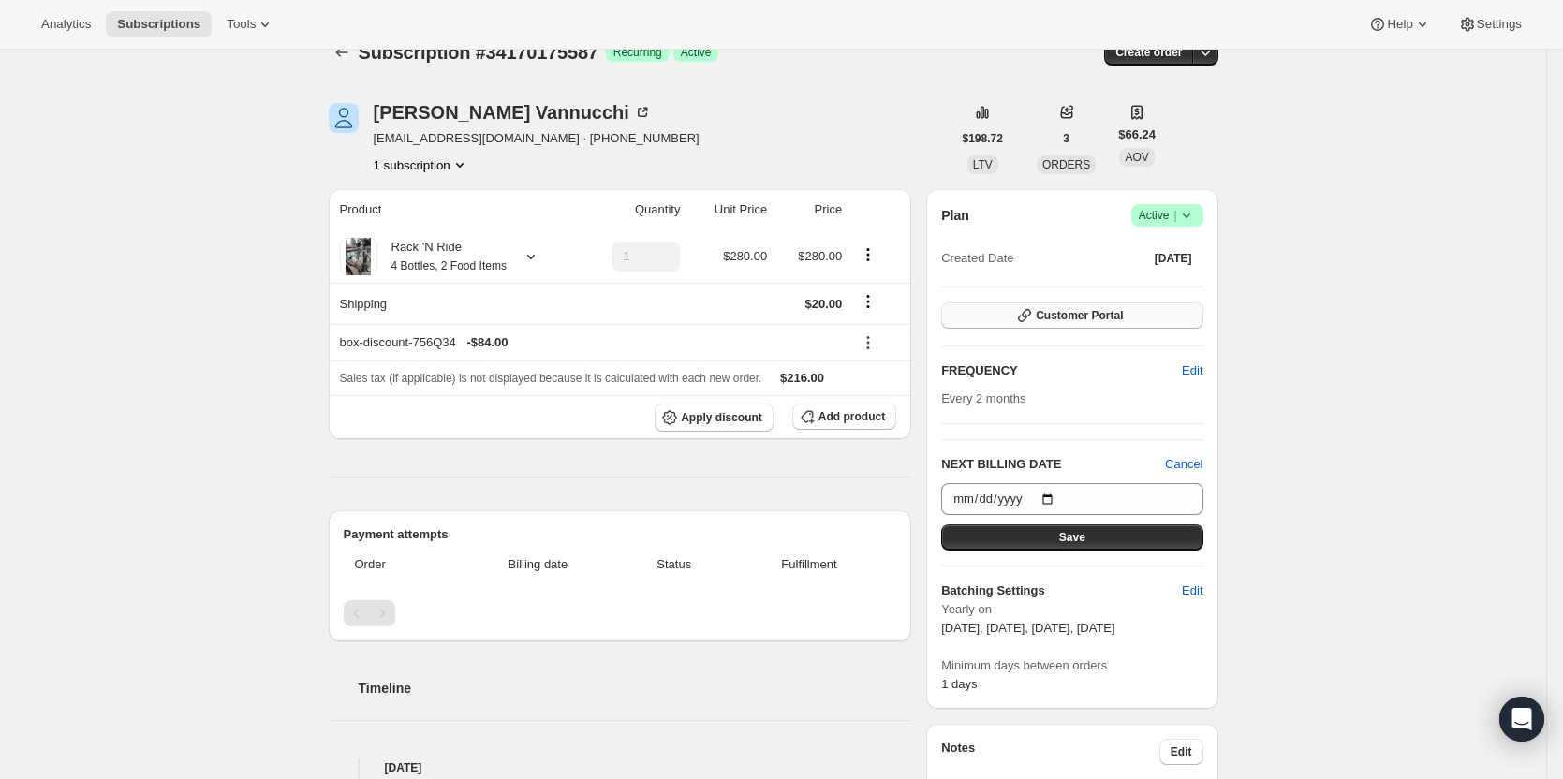
click at [1189, 315] on button "Customer Portal" at bounding box center [1071, 316] width 261 height 26
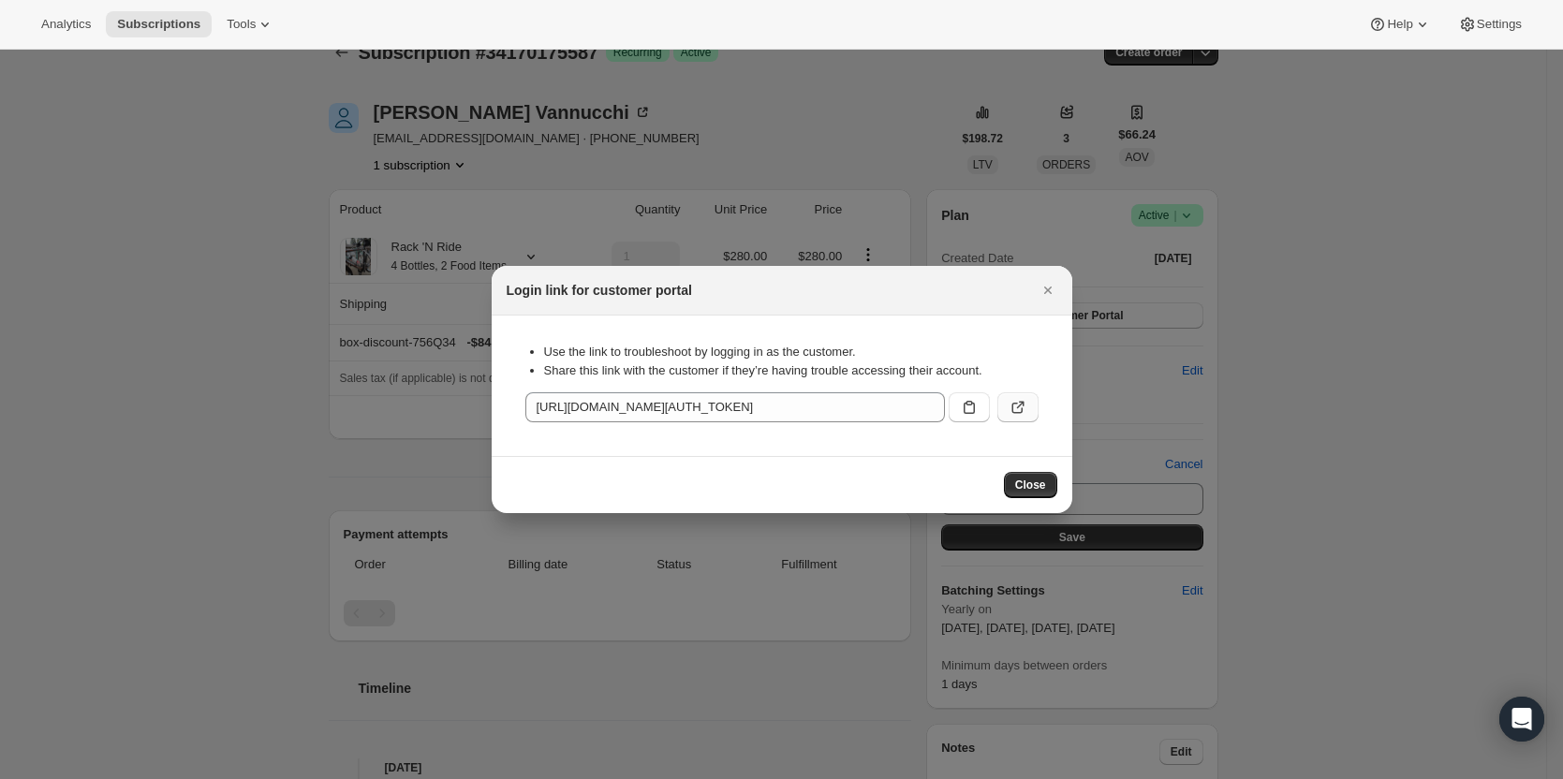
click at [1010, 399] on icon ":rc7:" at bounding box center [1018, 407] width 19 height 19
click at [1049, 286] on icon "Close" at bounding box center [1048, 290] width 19 height 19
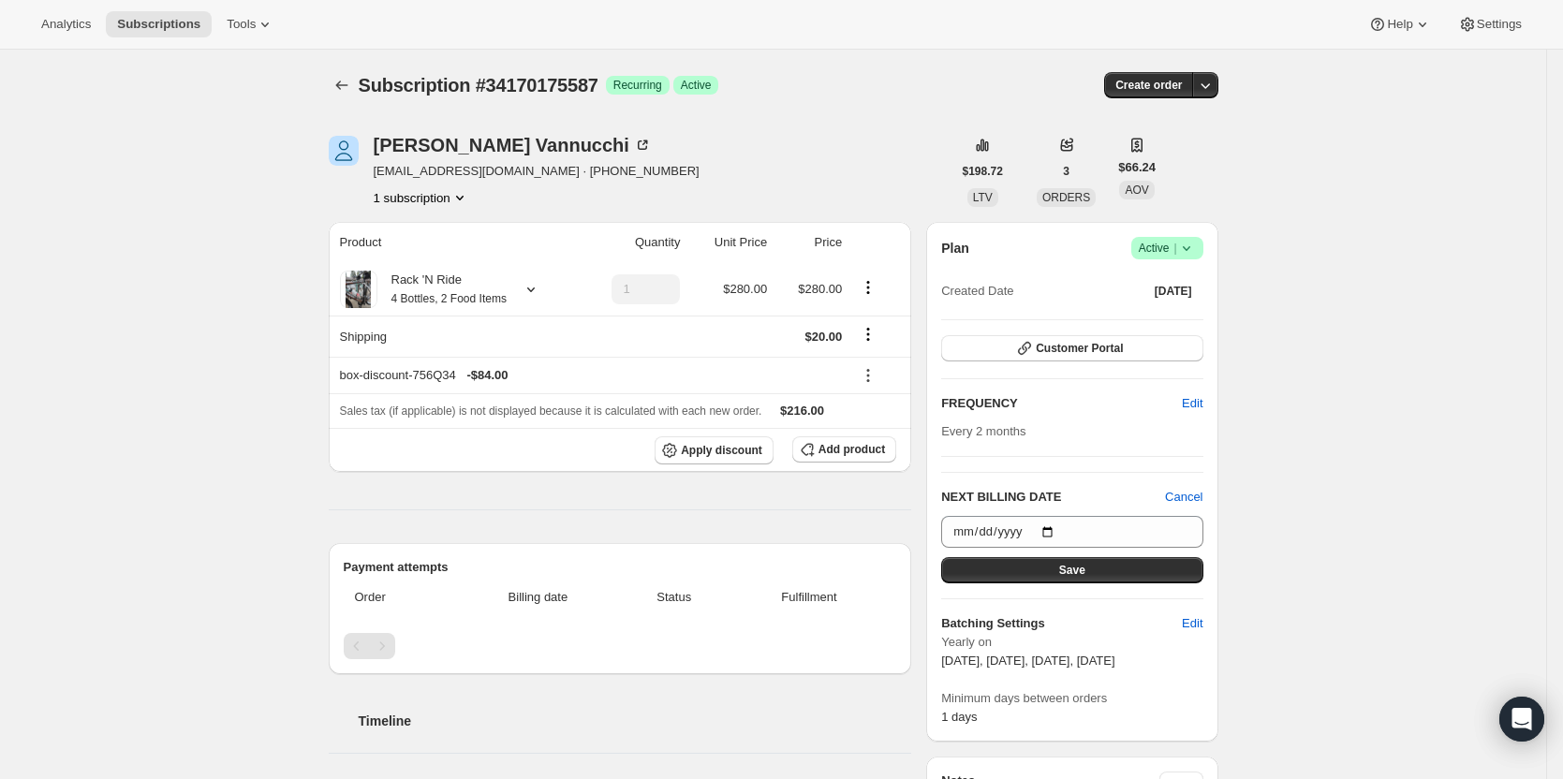
scroll to position [33, 0]
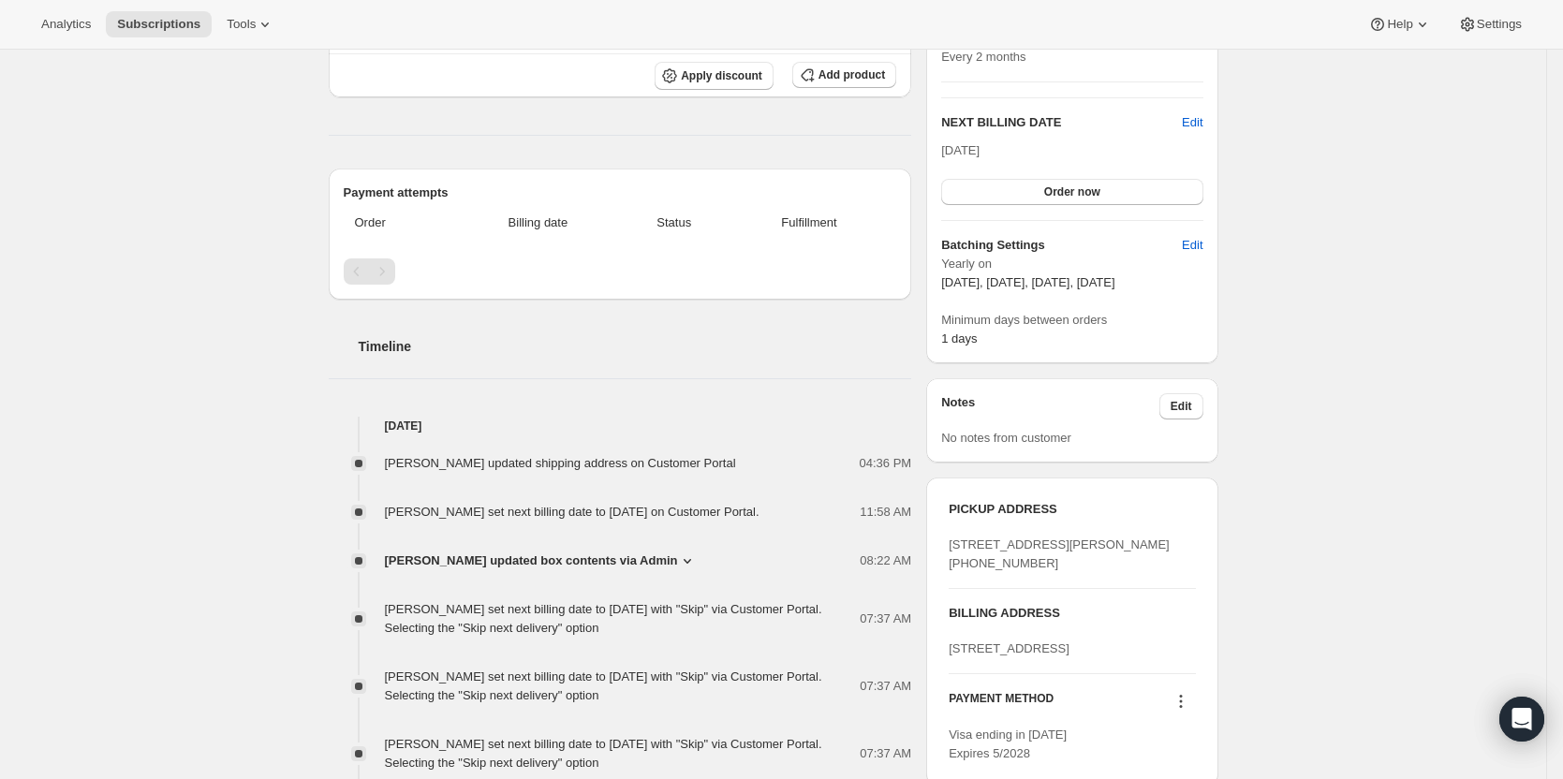
scroll to position [468, 0]
